Goal: Information Seeking & Learning: Find specific fact

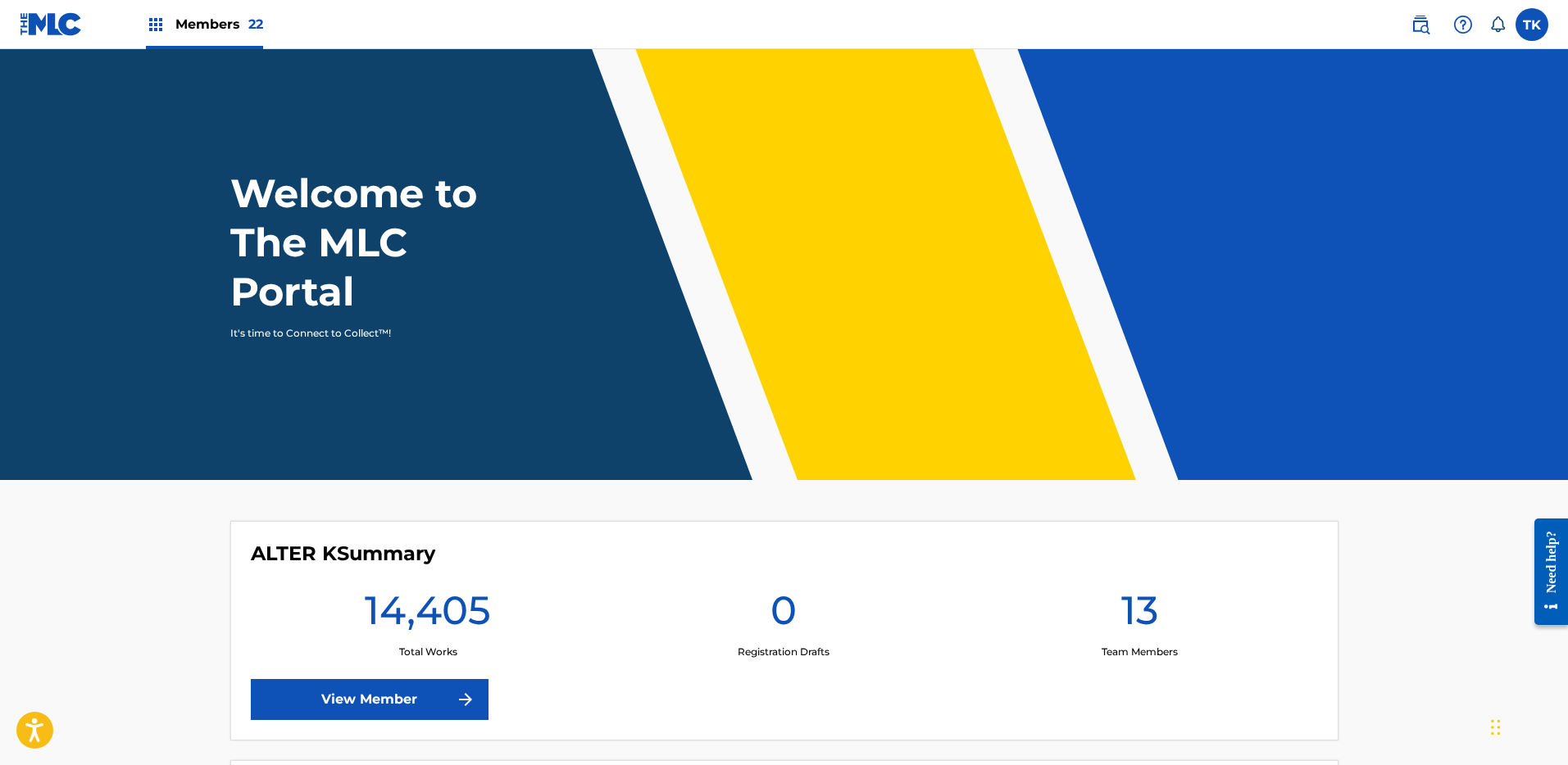
click at [1434, 24] on link at bounding box center [1420, 24] width 33 height 33
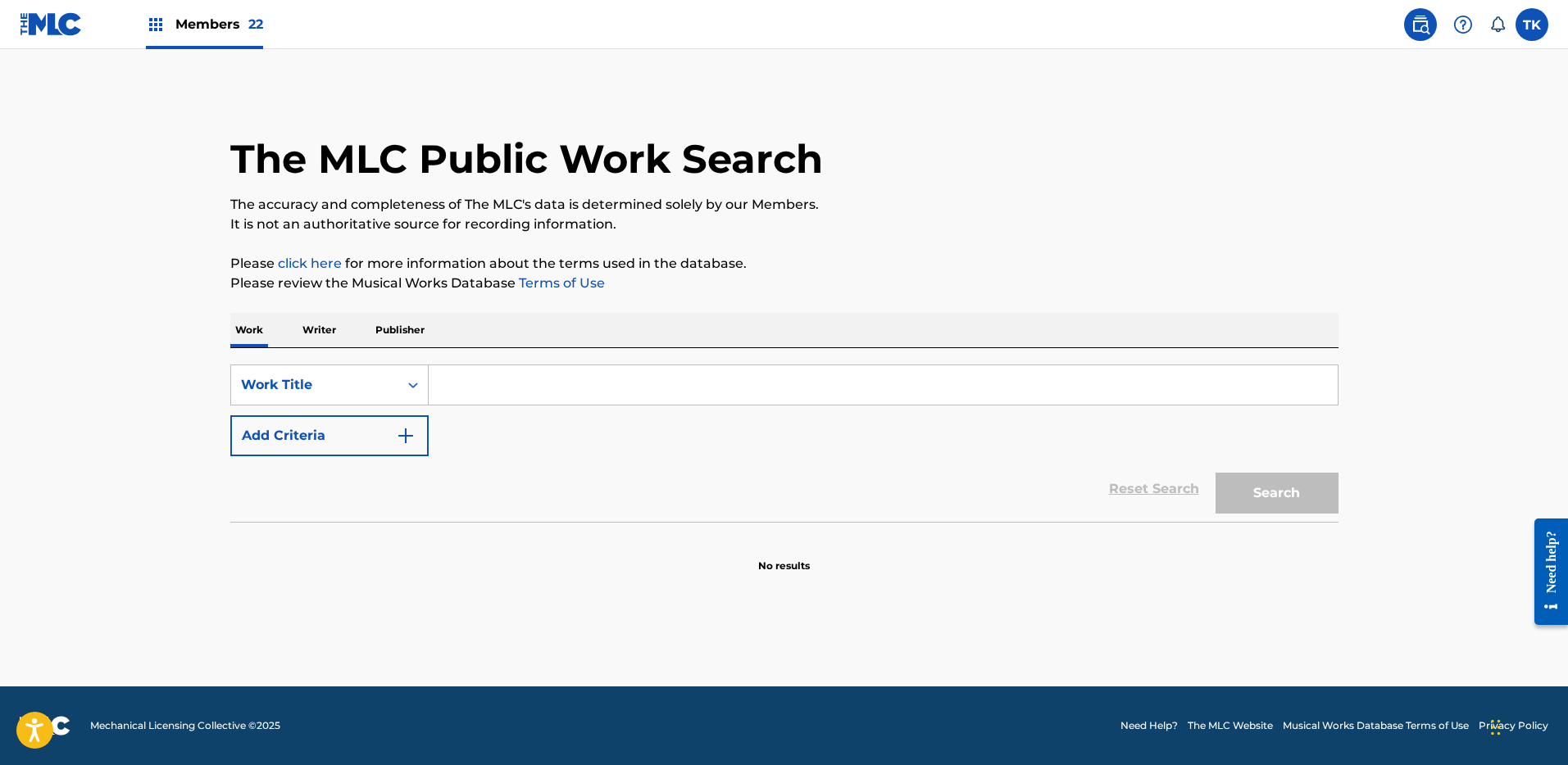
click at [570, 371] on input "Search Form" at bounding box center [884, 385] width 909 height 39
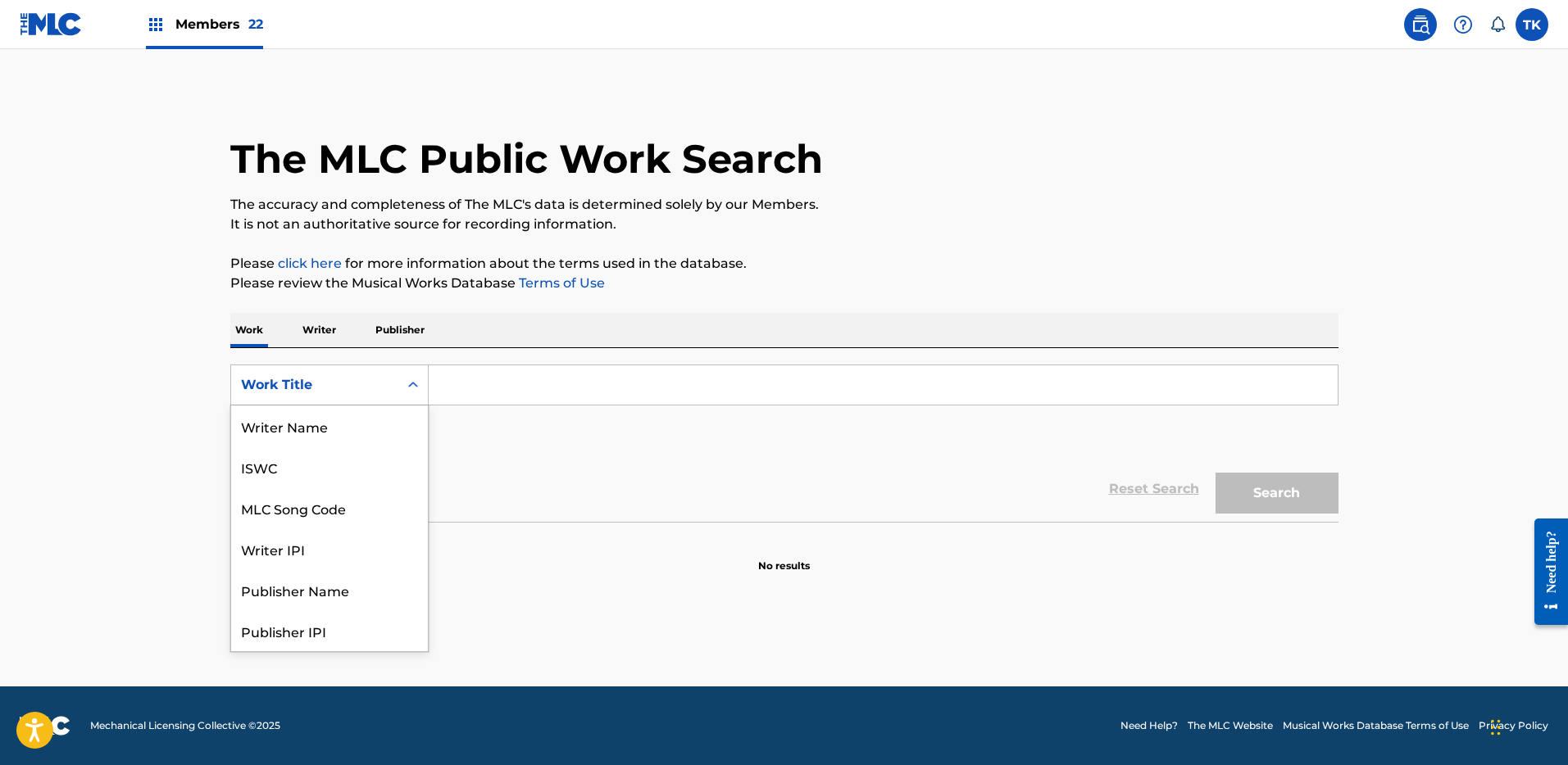
click at [380, 384] on div "Work Title" at bounding box center [315, 385] width 147 height 20
click at [354, 417] on div "MLC Song Code" at bounding box center [330, 426] width 197 height 41
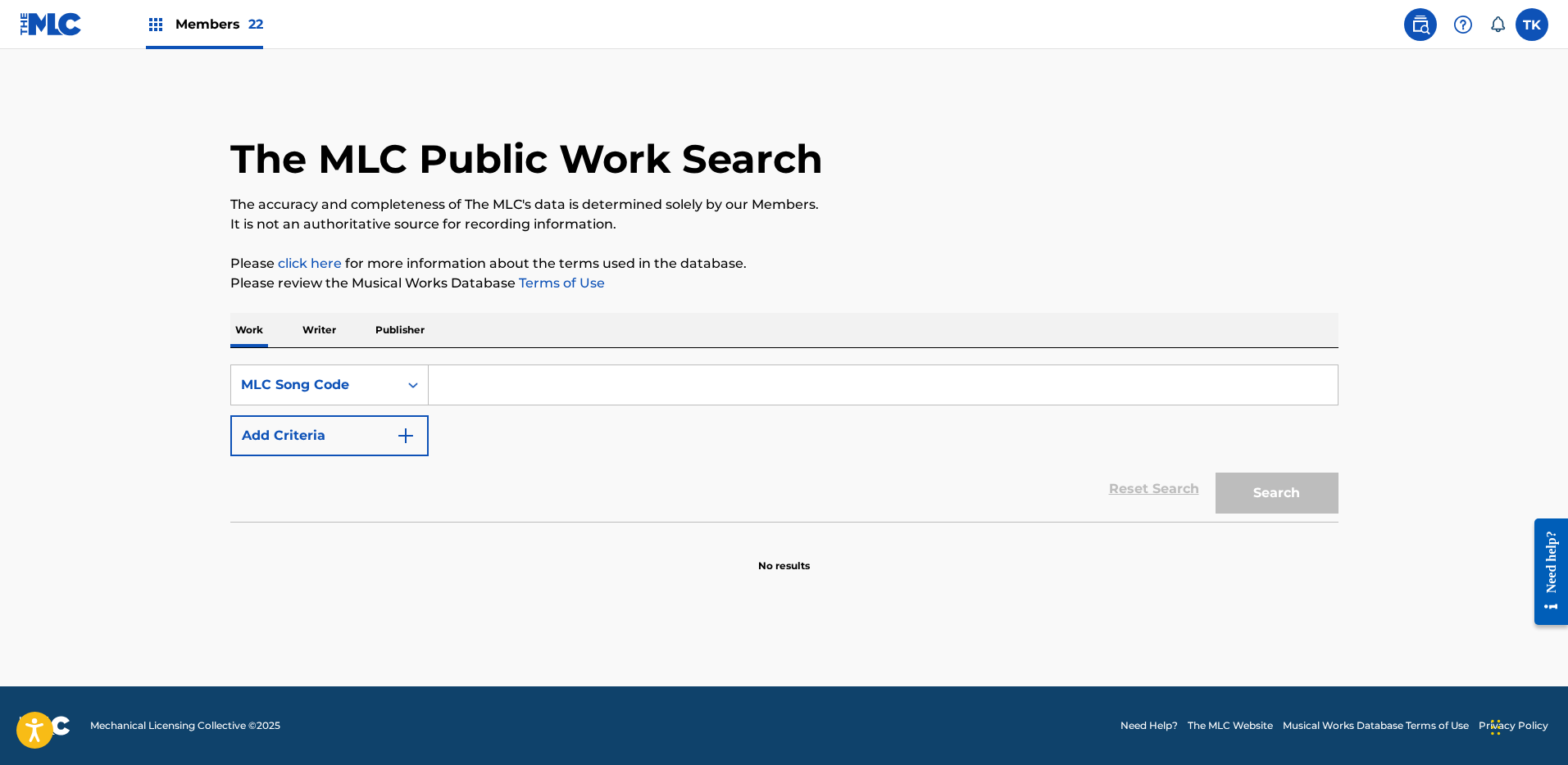
click at [492, 390] on input "Search Form" at bounding box center [884, 385] width 909 height 39
paste input "T5572I"
type input "T5572I"
click at [1349, 496] on div "The MLC Public Work Search The accuracy and completeness of The MLC's data is d…" at bounding box center [784, 331] width 1147 height 483
click at [1303, 497] on button "Search" at bounding box center [1277, 494] width 123 height 41
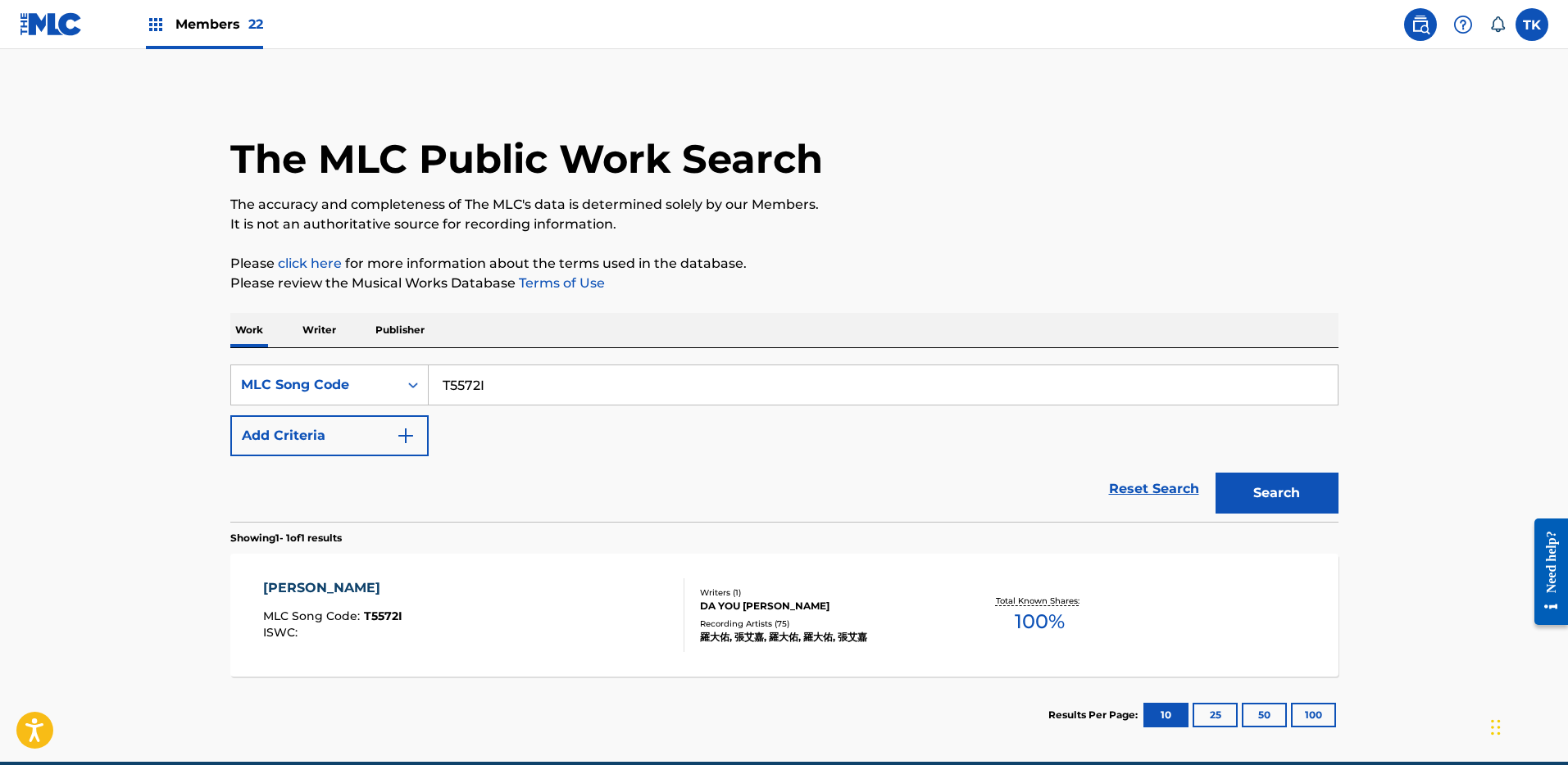
scroll to position [26, 0]
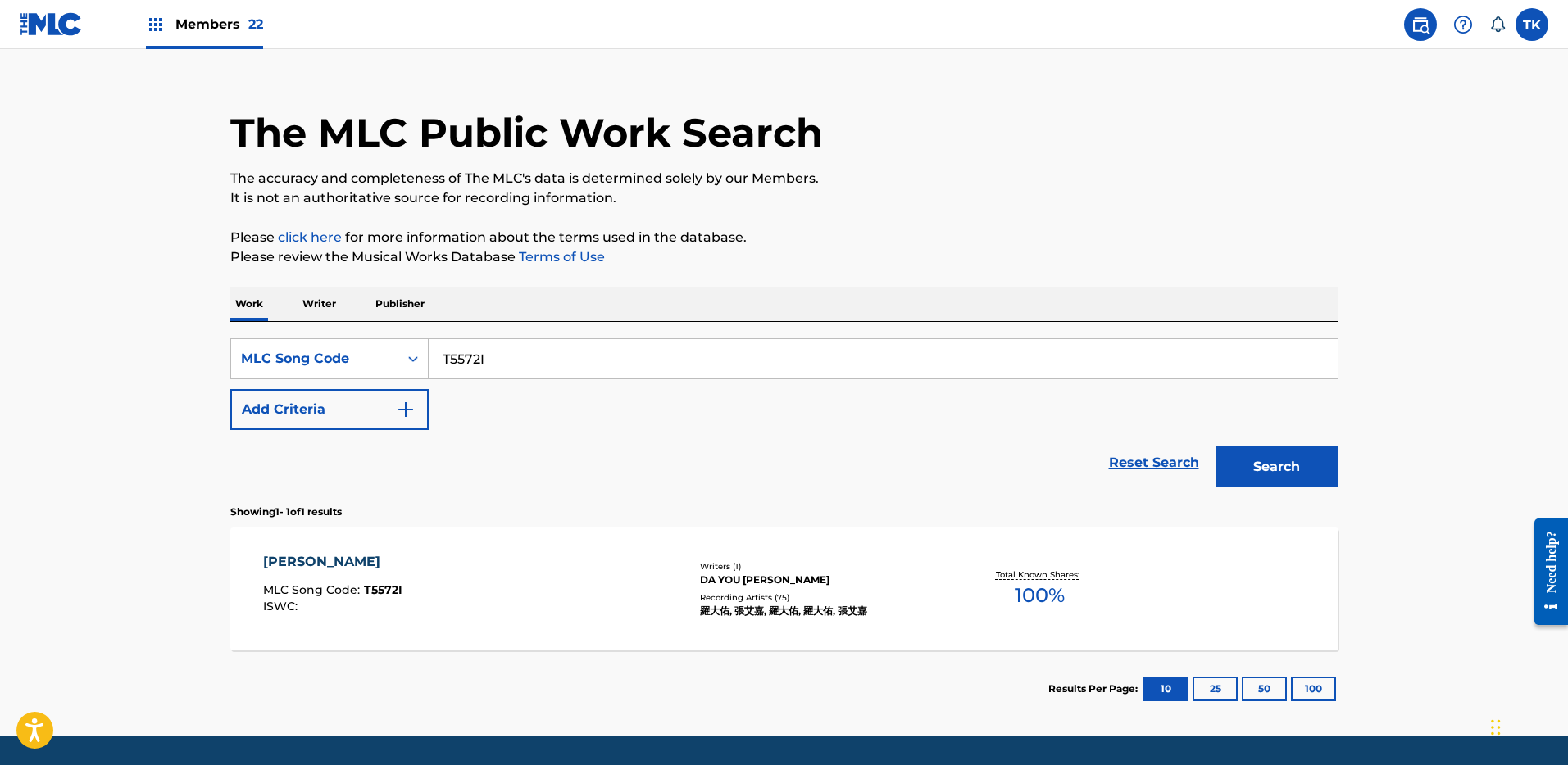
click at [464, 555] on div "[PERSON_NAME] MLC Song Code : T5572I ISWC :" at bounding box center [473, 589] width 422 height 74
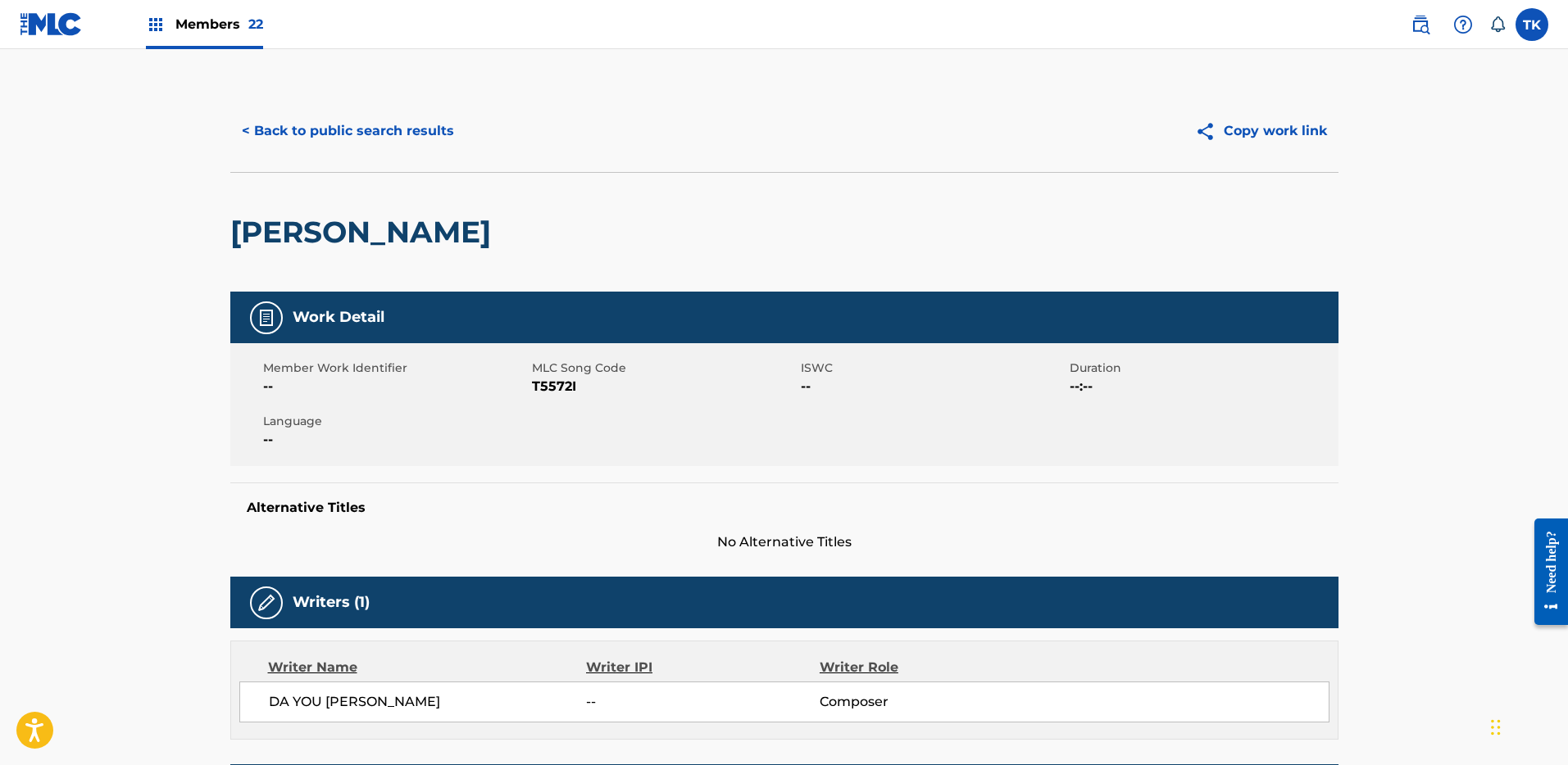
click at [393, 130] on button "< Back to public search results" at bounding box center [347, 131] width 236 height 41
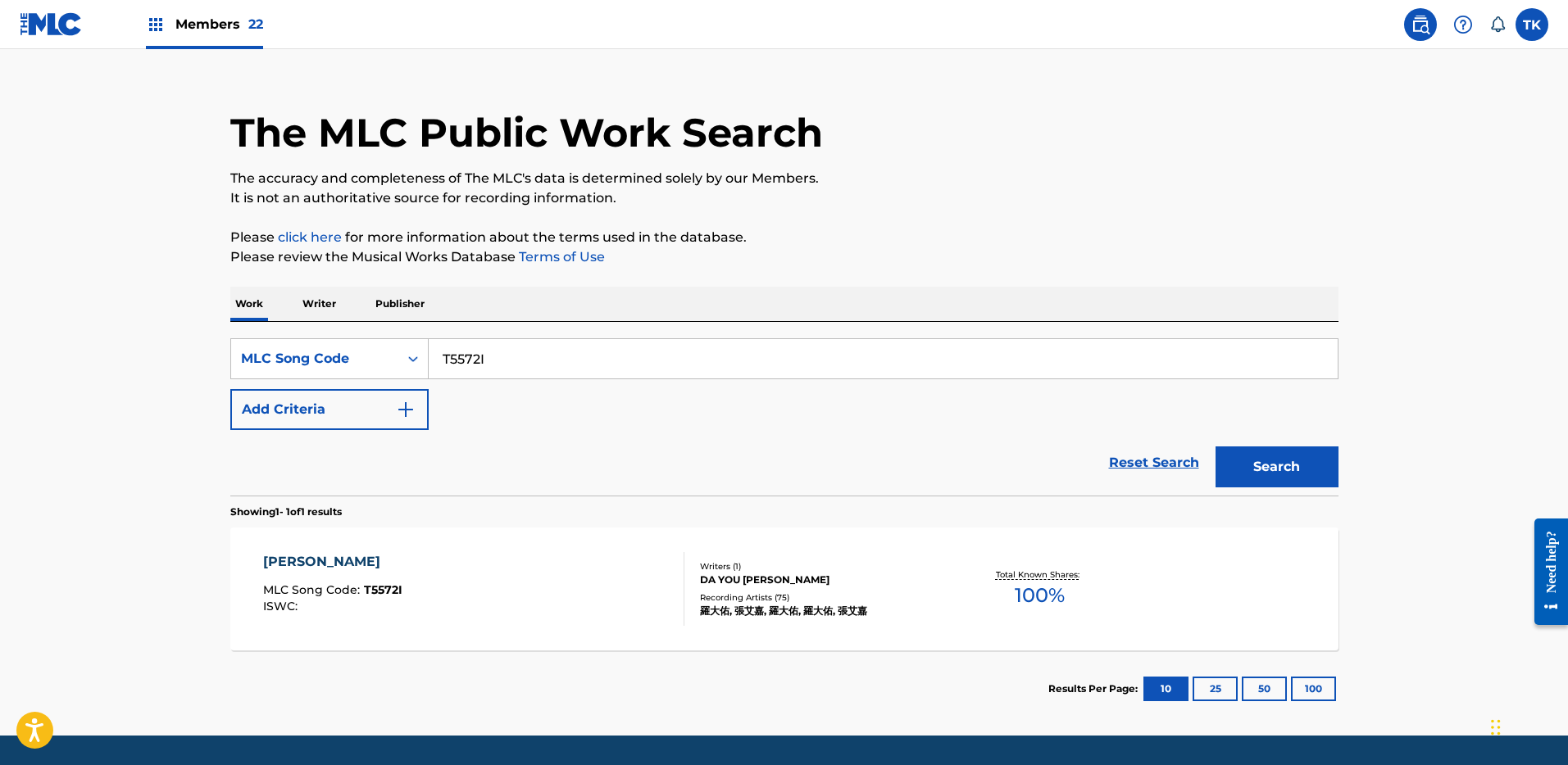
click at [548, 343] on input "T5572I" at bounding box center [884, 359] width 909 height 39
paste input "A28JZ"
type input "TA28JZ"
click at [1261, 457] on button "Search" at bounding box center [1277, 467] width 123 height 41
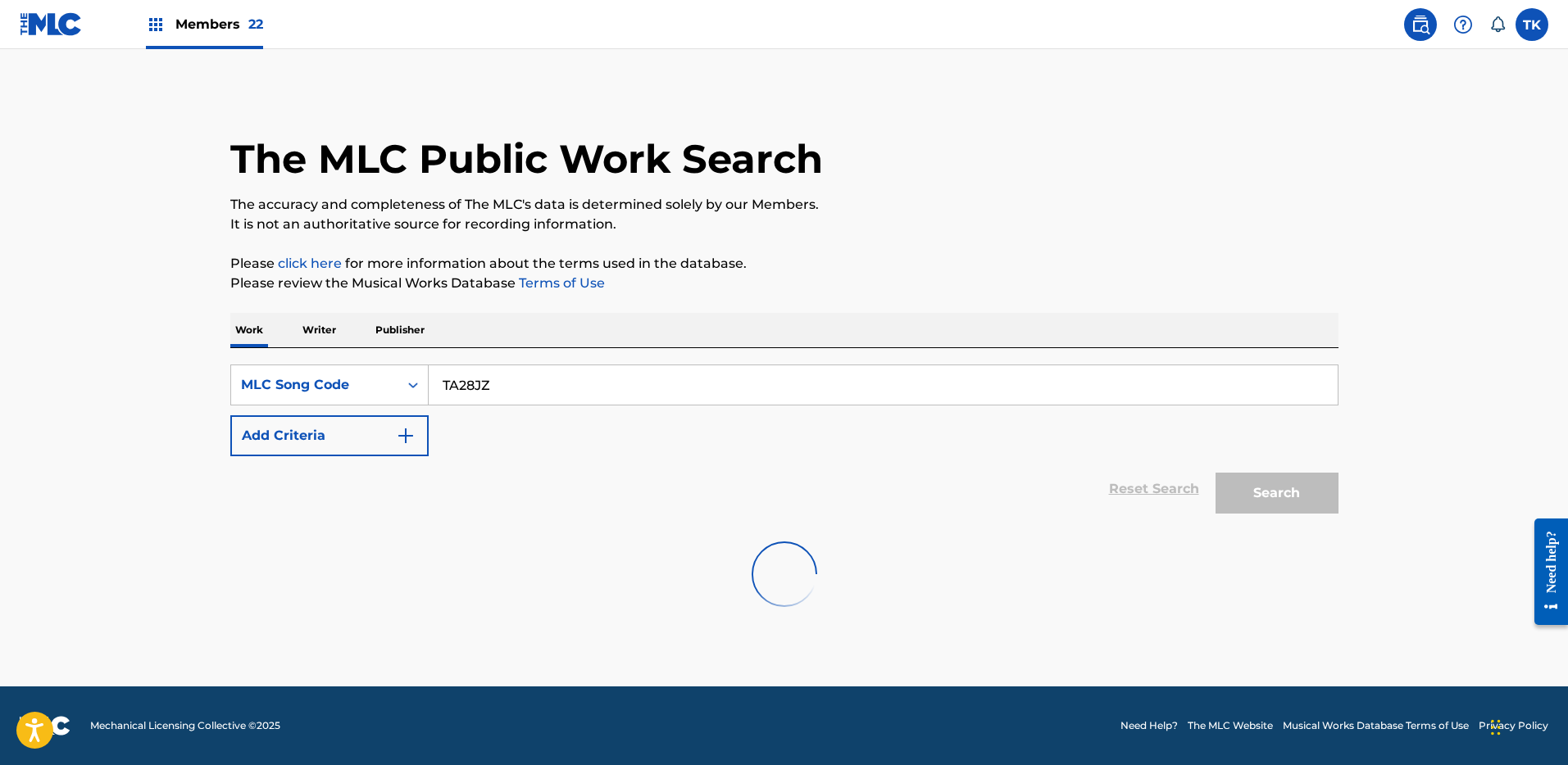
scroll to position [0, 0]
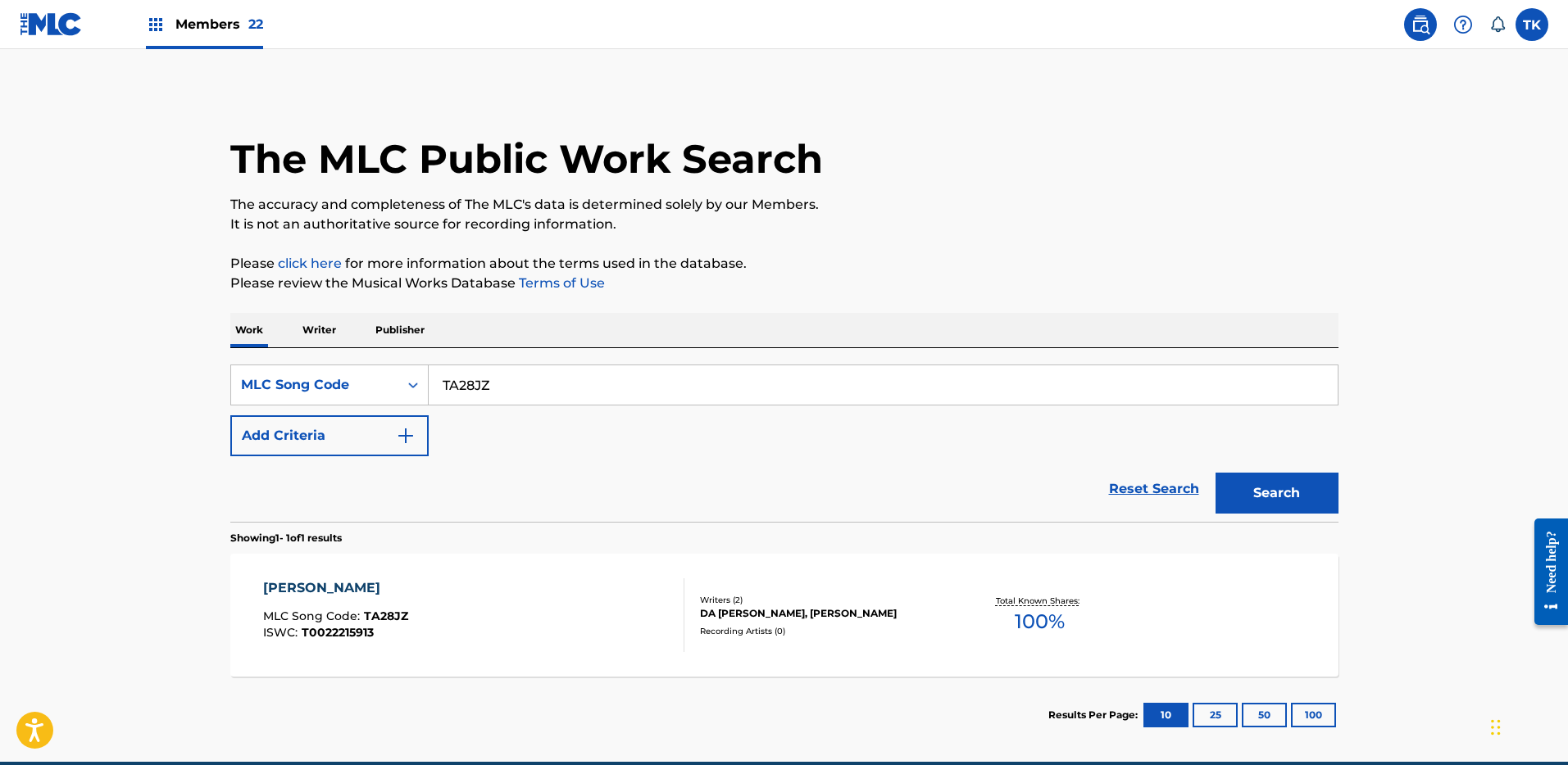
click at [629, 596] on div "[PERSON_NAME] MLC Song Code : TA28JZ ISWC : T0022215913" at bounding box center [473, 615] width 422 height 74
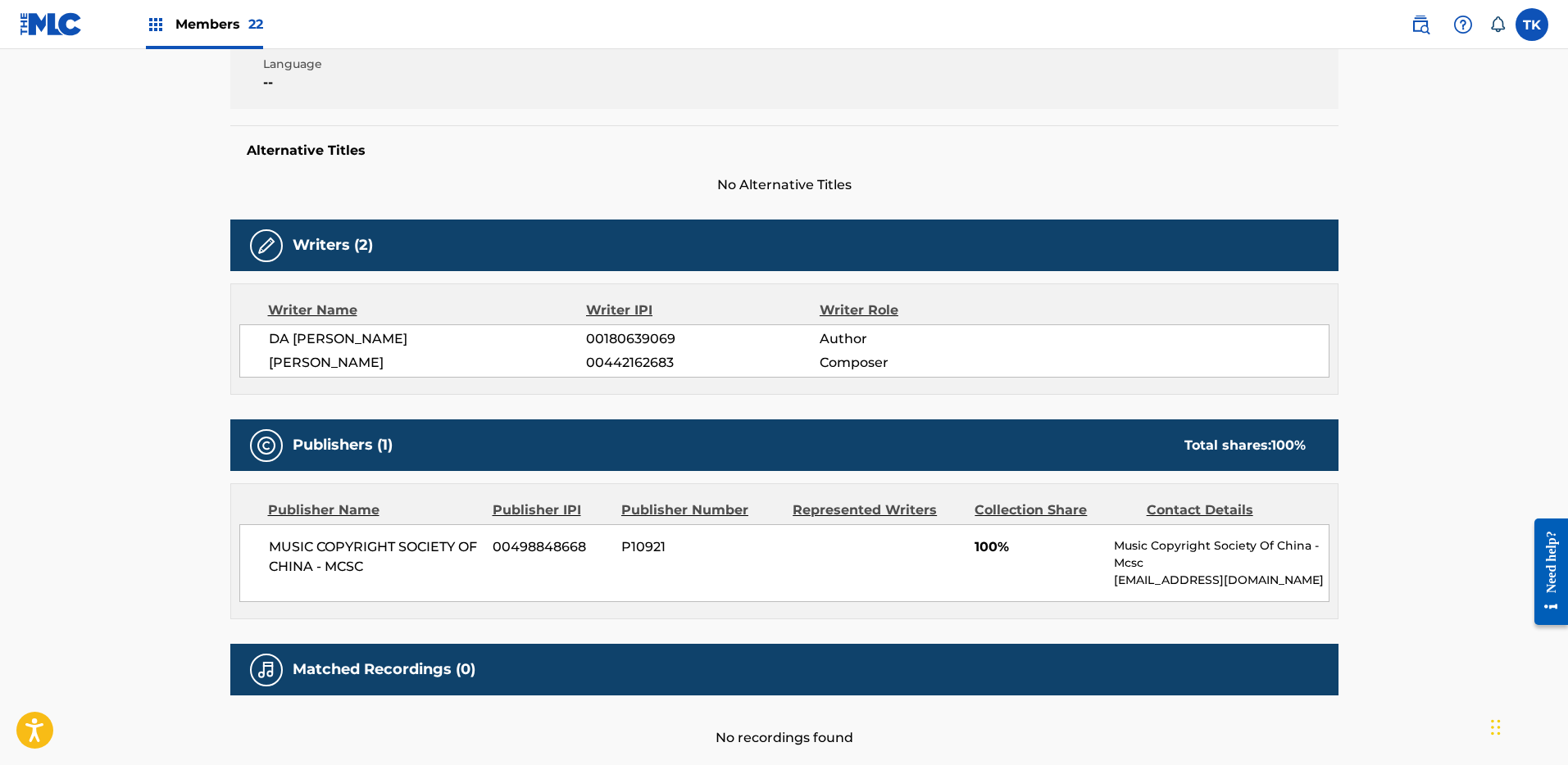
scroll to position [69, 0]
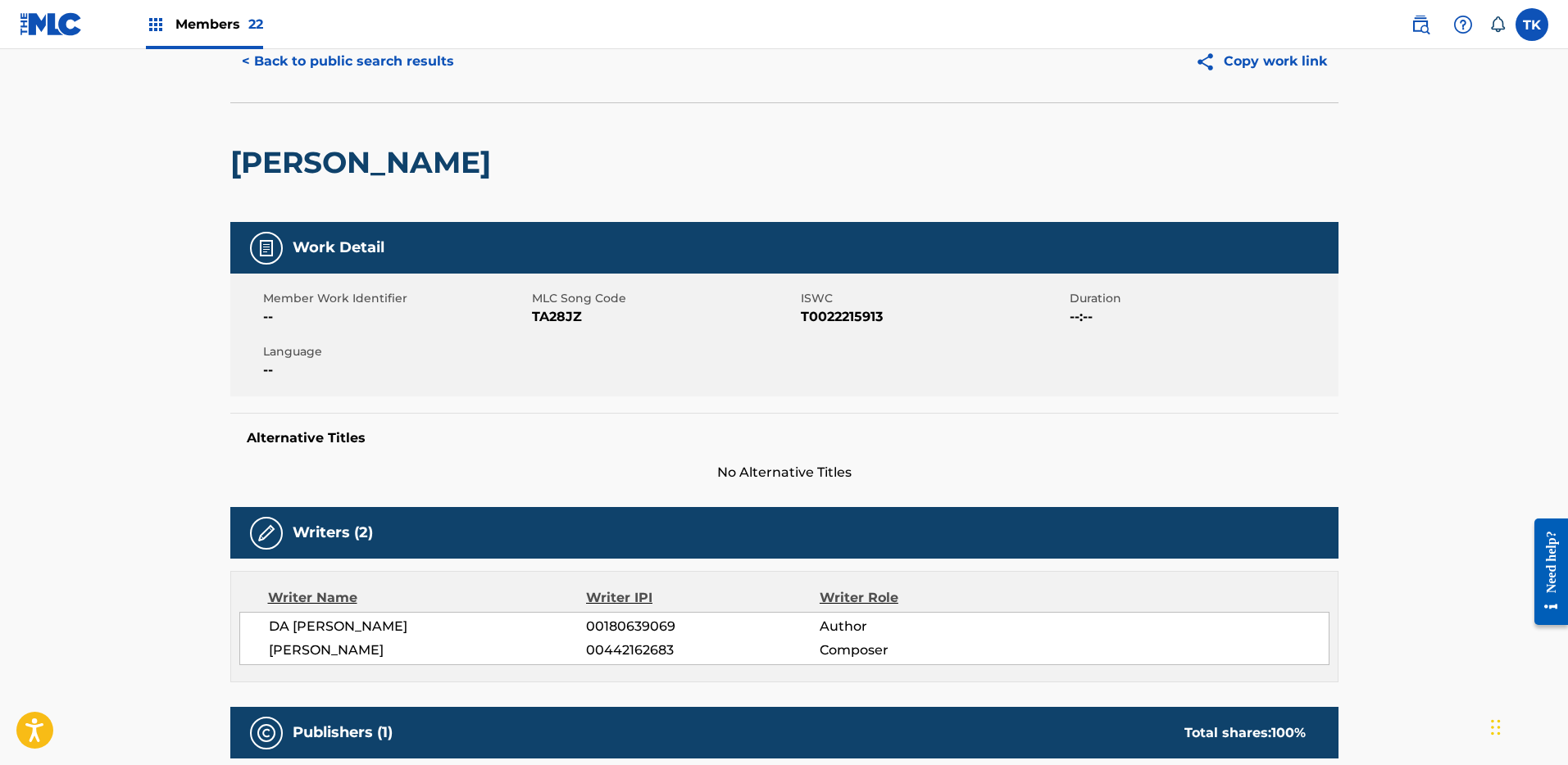
click at [272, 74] on button "< Back to public search results" at bounding box center [347, 62] width 236 height 41
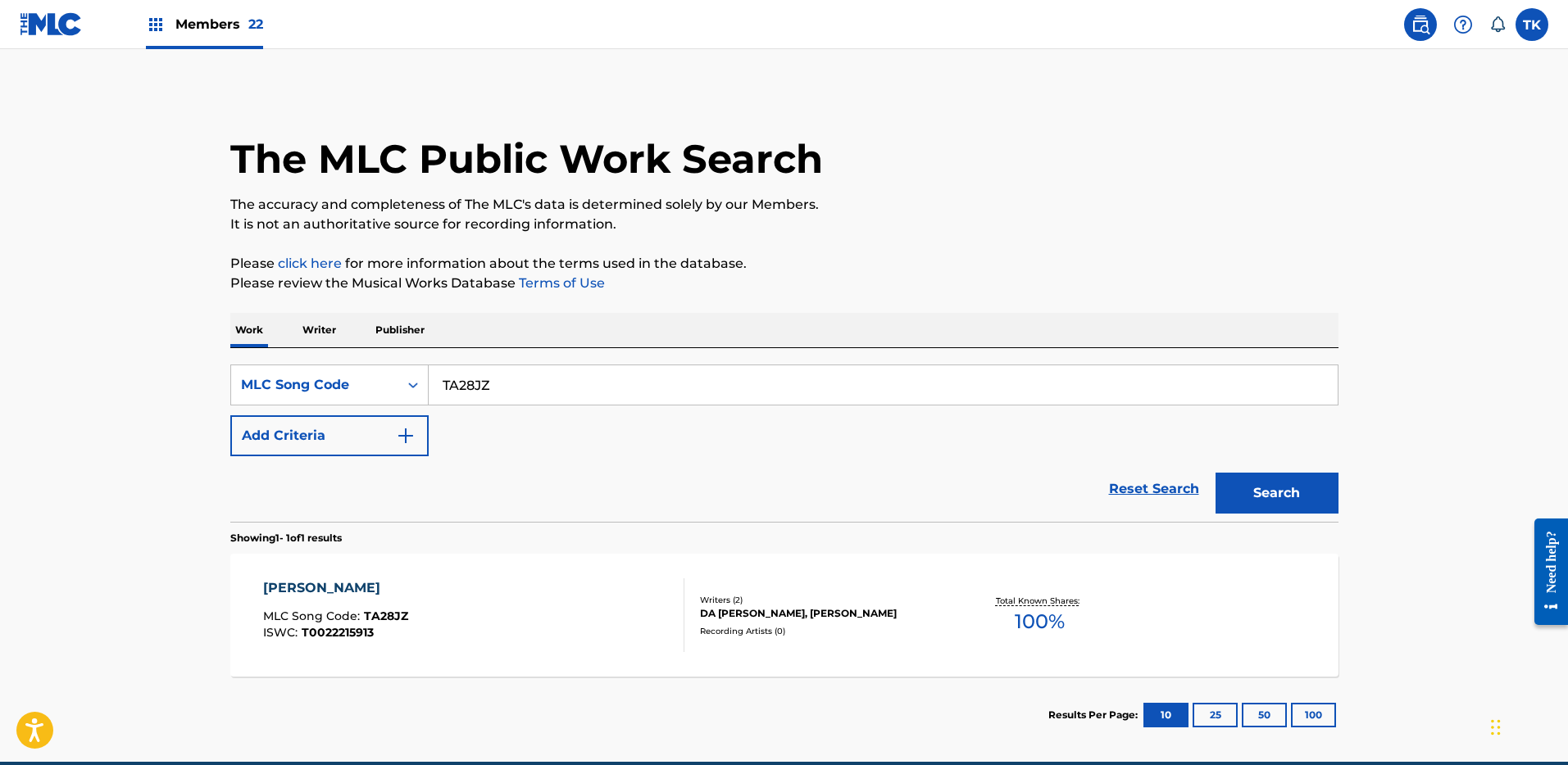
click at [692, 375] on input "TA28JZ" at bounding box center [884, 385] width 909 height 39
paste input "5572I"
type input "T5572I"
click at [945, 610] on div "DA [PERSON_NAME], [PERSON_NAME]" at bounding box center [824, 614] width 248 height 15
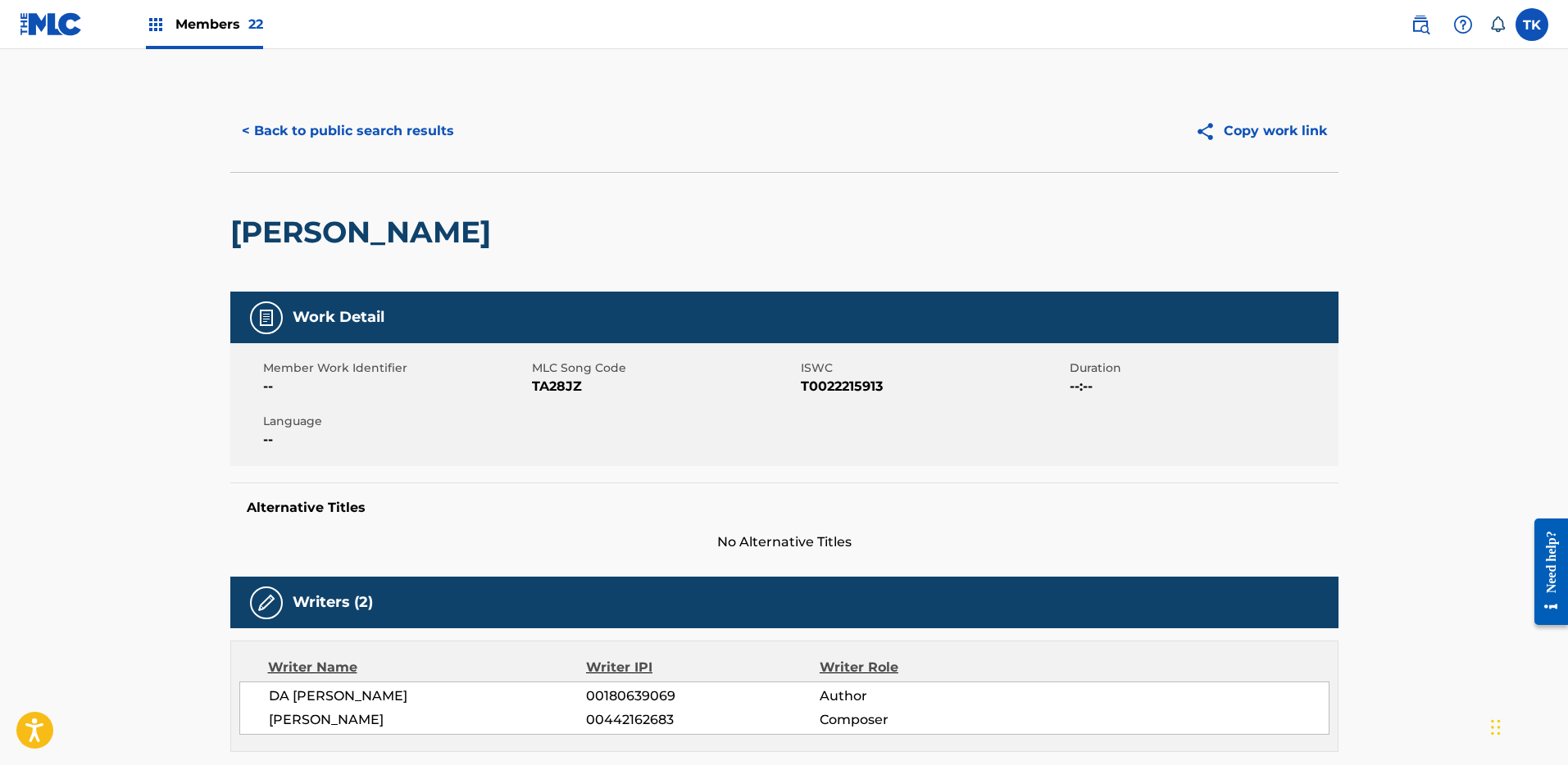
click at [339, 121] on button "< Back to public search results" at bounding box center [347, 131] width 236 height 41
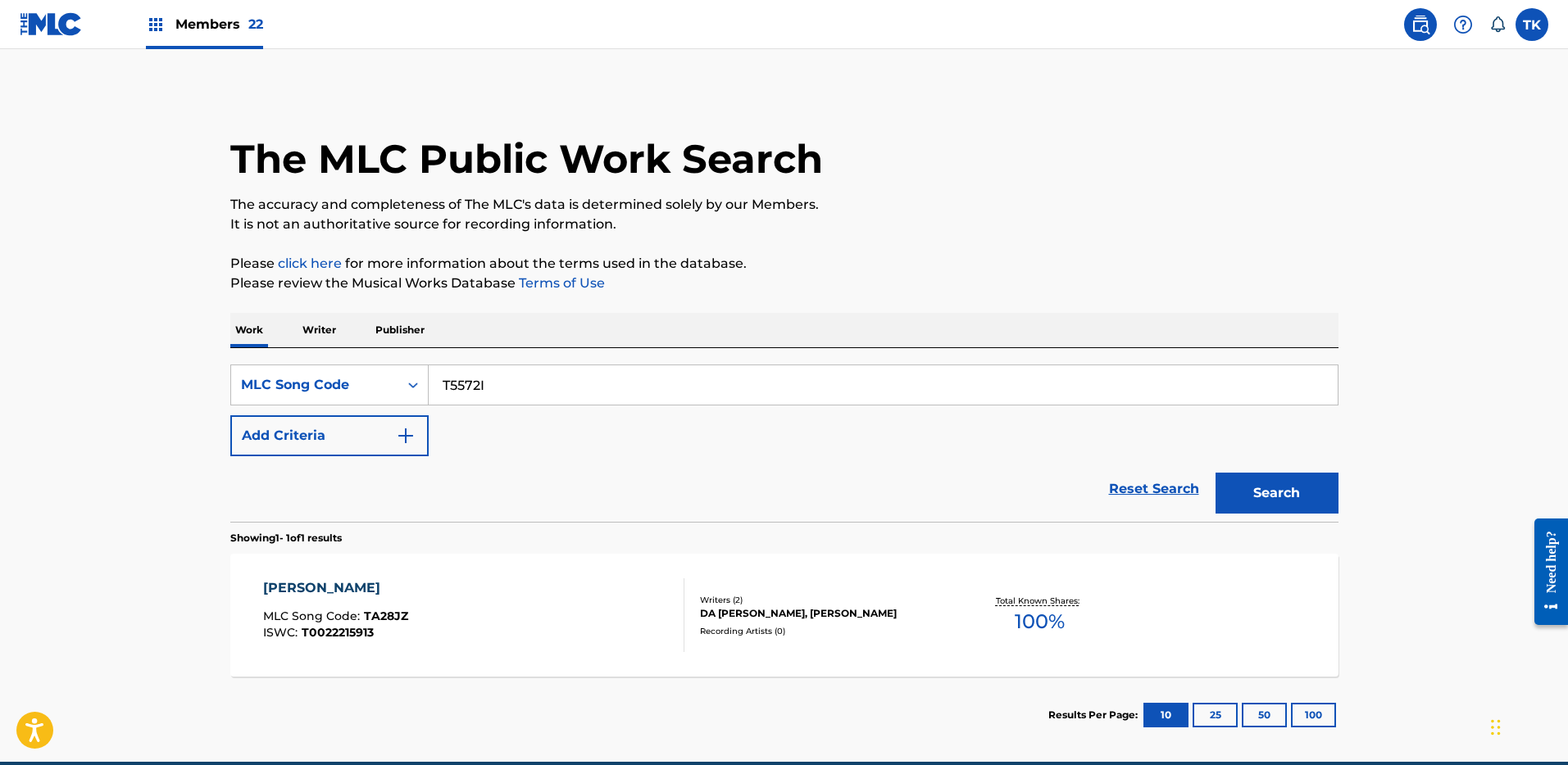
click at [827, 380] on input "T5572I" at bounding box center [884, 385] width 909 height 39
click at [1281, 493] on button "Search" at bounding box center [1277, 494] width 123 height 41
click at [861, 604] on div "DA YOU [PERSON_NAME]" at bounding box center [824, 606] width 248 height 15
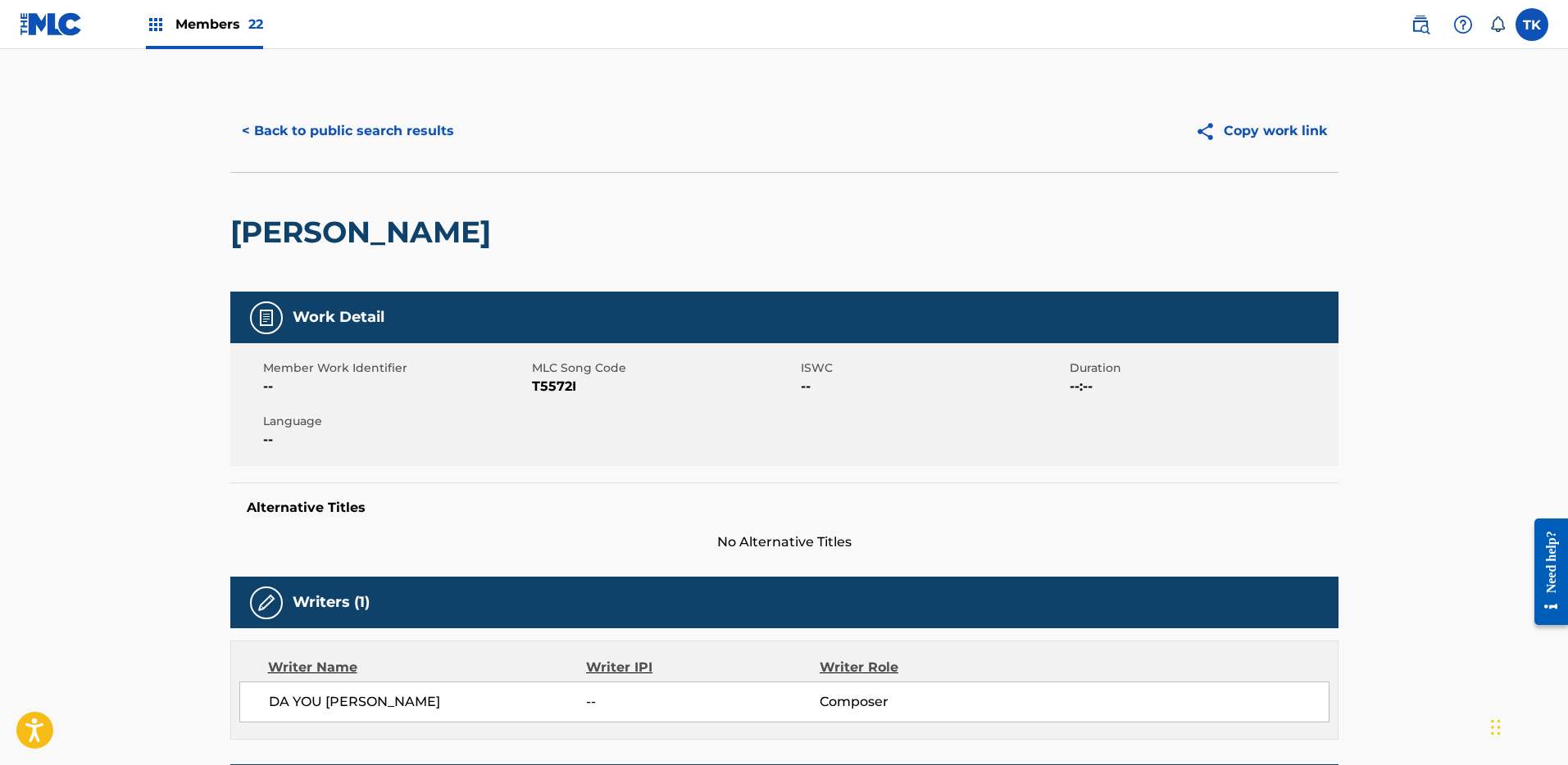
click at [340, 135] on button "< Back to public search results" at bounding box center [347, 131] width 236 height 41
